Goal: Information Seeking & Learning: Find specific fact

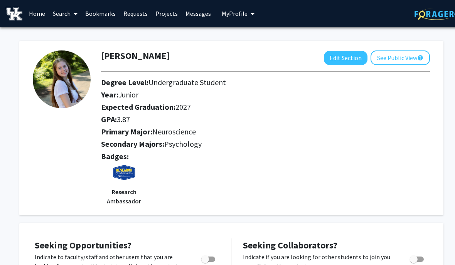
scroll to position [10, 0]
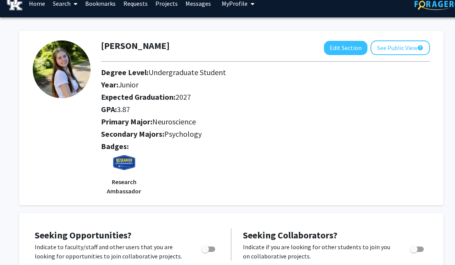
click at [63, 11] on link "Search" at bounding box center [65, 3] width 32 height 27
click at [61, 21] on span "Faculty/Staff" at bounding box center [77, 24] width 57 height 15
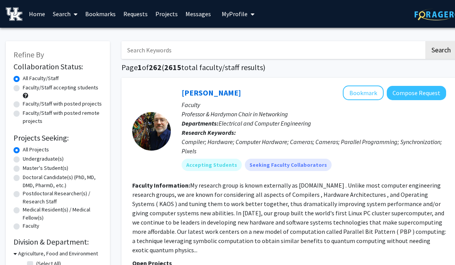
click at [148, 55] on input "Search Keywords" at bounding box center [272, 50] width 303 height 18
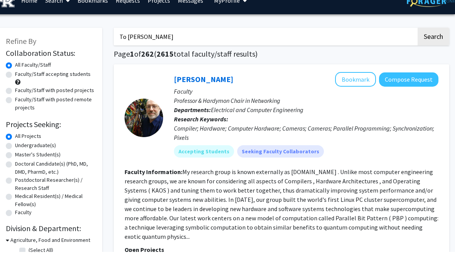
click at [121, 41] on input "To Logan" at bounding box center [265, 50] width 303 height 18
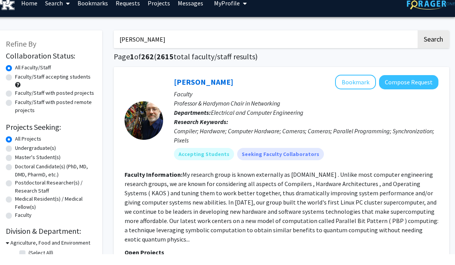
type input "Tk Logan"
click at [433, 41] on button "Search" at bounding box center [433, 50] width 32 height 18
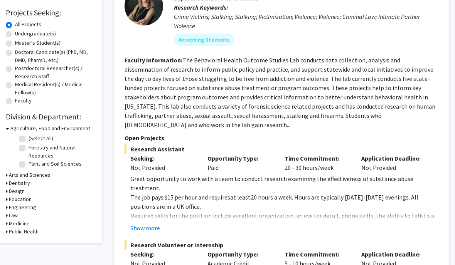
scroll to position [125, 8]
click at [139, 224] on button "Show more" at bounding box center [145, 228] width 30 height 9
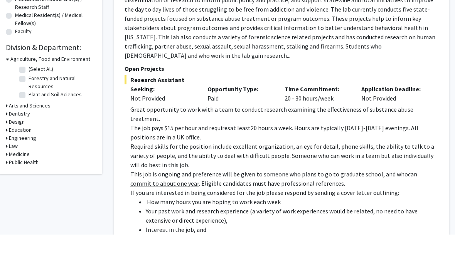
scroll to position [165, 8]
